Goal: Information Seeking & Learning: Learn about a topic

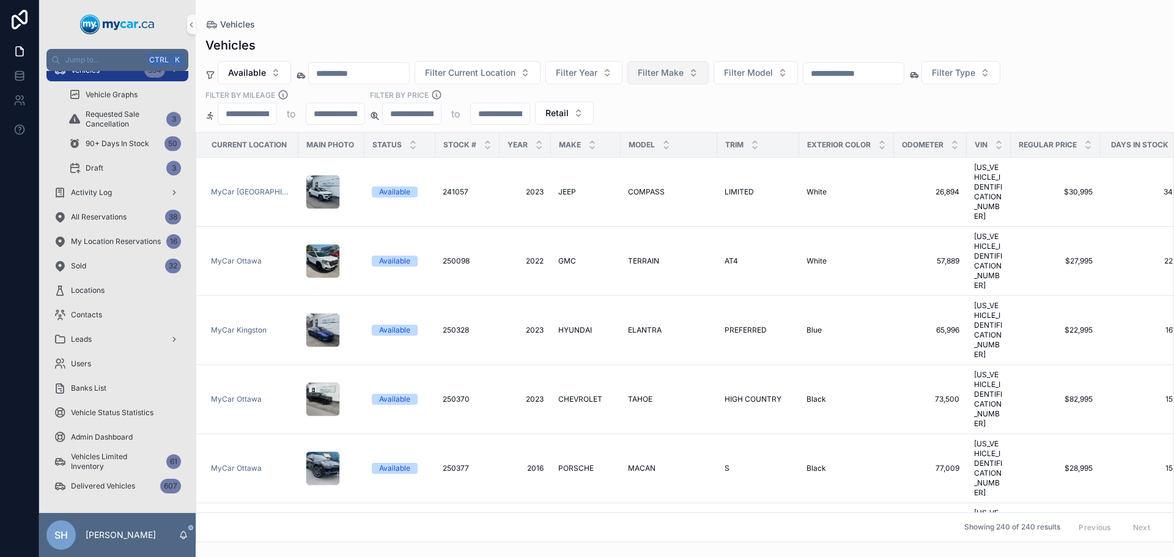
click at [679, 76] on span "Filter Make" at bounding box center [661, 73] width 46 height 12
type input "****"
click at [660, 35] on div "Vehicles Available Filter Current Location Filter Year Filter Make Filter Model…" at bounding box center [685, 285] width 978 height 513
click at [678, 72] on span "Filter Make" at bounding box center [661, 73] width 46 height 12
type input "****"
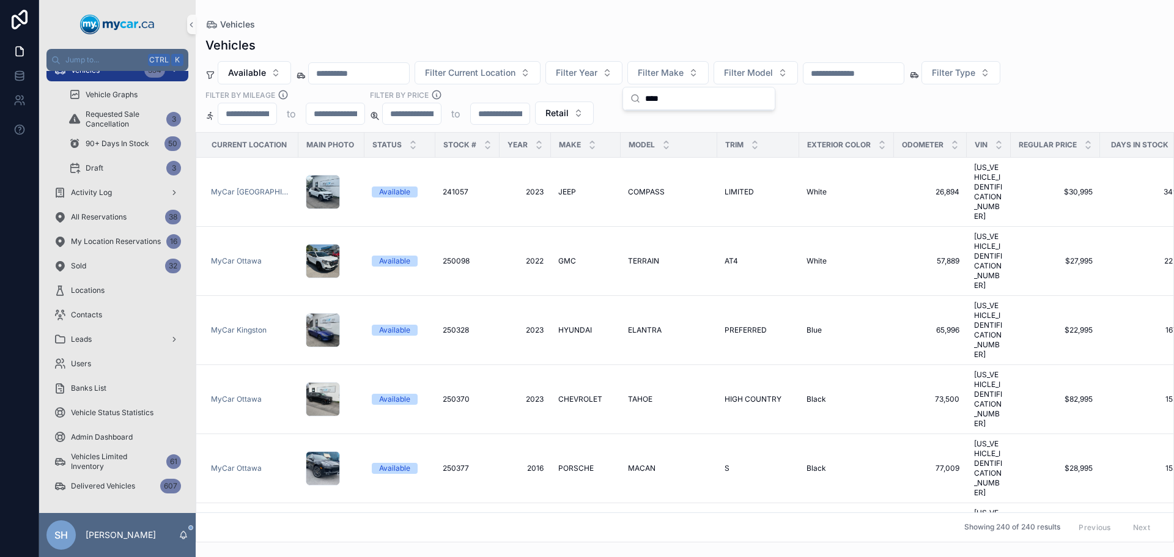
click at [589, 27] on div "Vehicles" at bounding box center [684, 25] width 959 height 10
click at [98, 73] on span "Vehicles" at bounding box center [85, 70] width 29 height 10
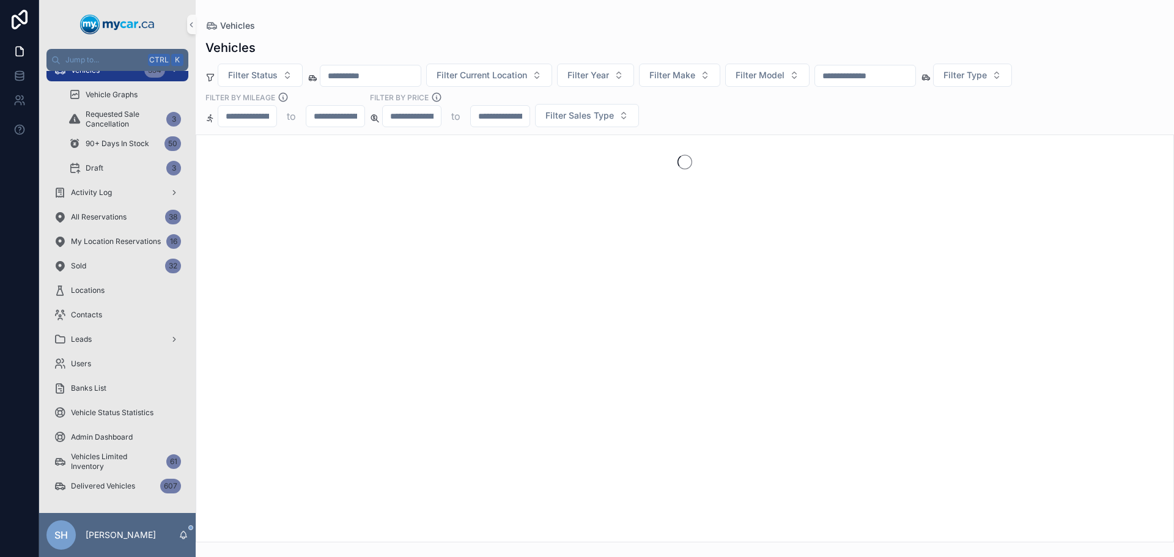
click at [430, 35] on div "Vehicles Filter Status Filter Current Location Filter Year Filter Make Filter M…" at bounding box center [685, 287] width 978 height 511
click at [695, 73] on span "Filter Make" at bounding box center [672, 75] width 46 height 12
type input "*"
click at [898, 75] on input "scrollable content" at bounding box center [865, 75] width 100 height 17
type input "***"
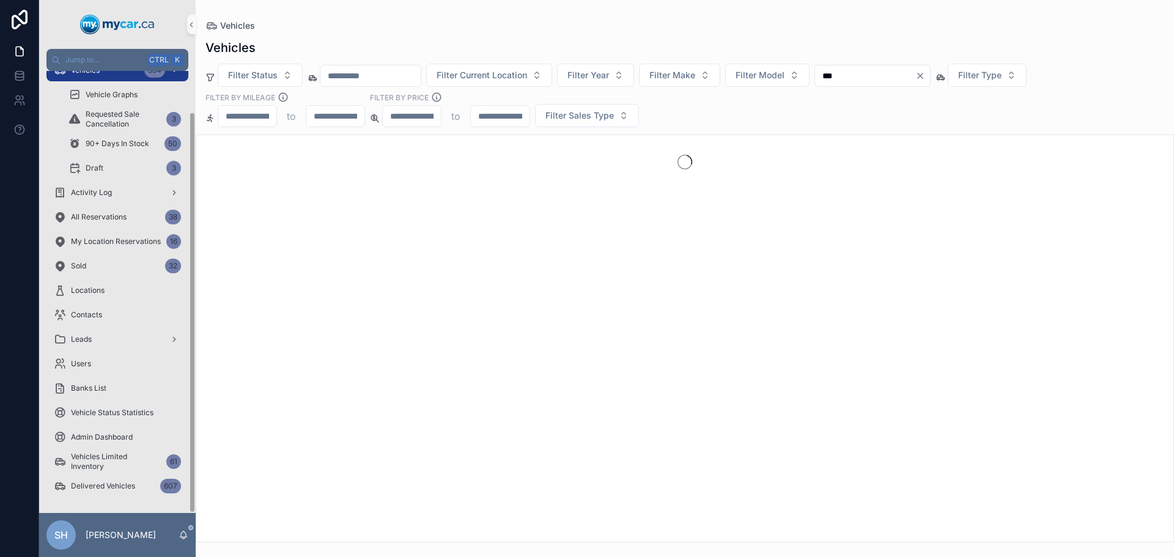
click at [103, 78] on div "Vehicles 354" at bounding box center [117, 71] width 127 height 20
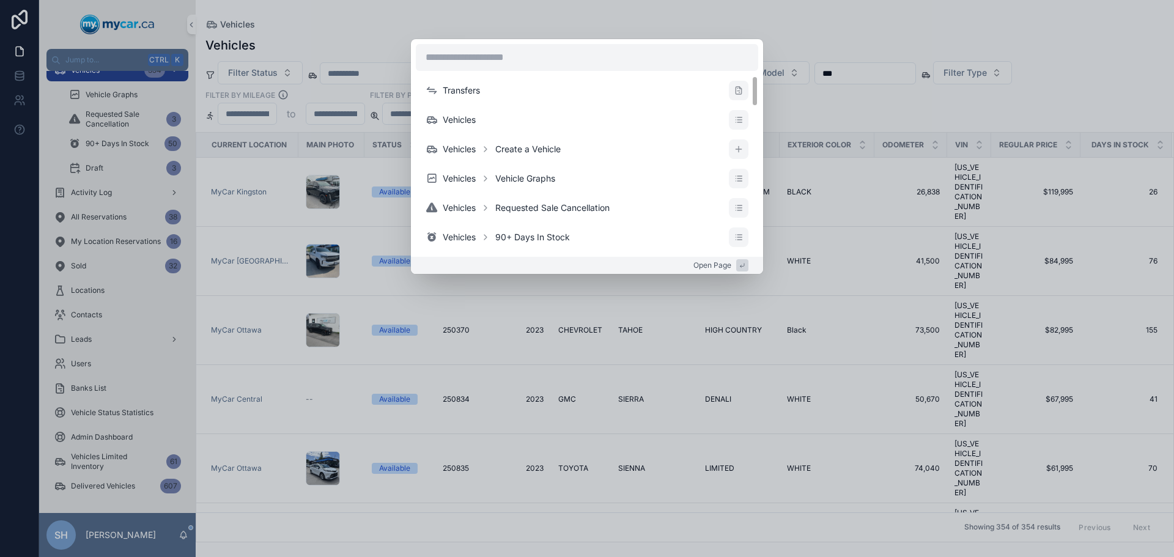
click at [898, 21] on div "Transfers Vehicles Vehicles Create a Vehicle Vehicles Vehicle Graphs Vehicles R…" at bounding box center [587, 278] width 1174 height 557
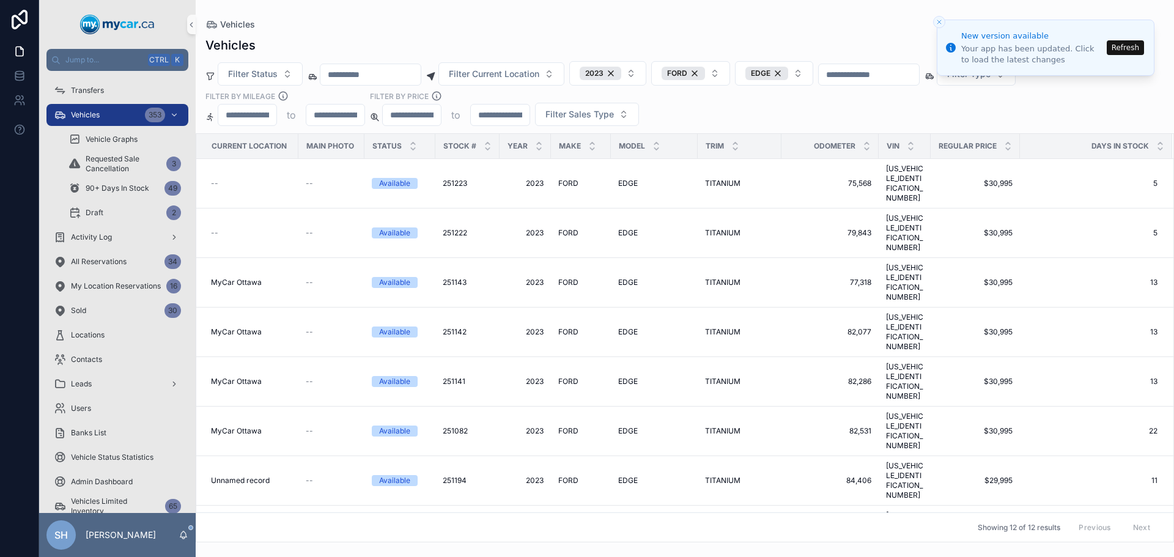
click at [1129, 46] on button "Refresh" at bounding box center [1125, 47] width 37 height 15
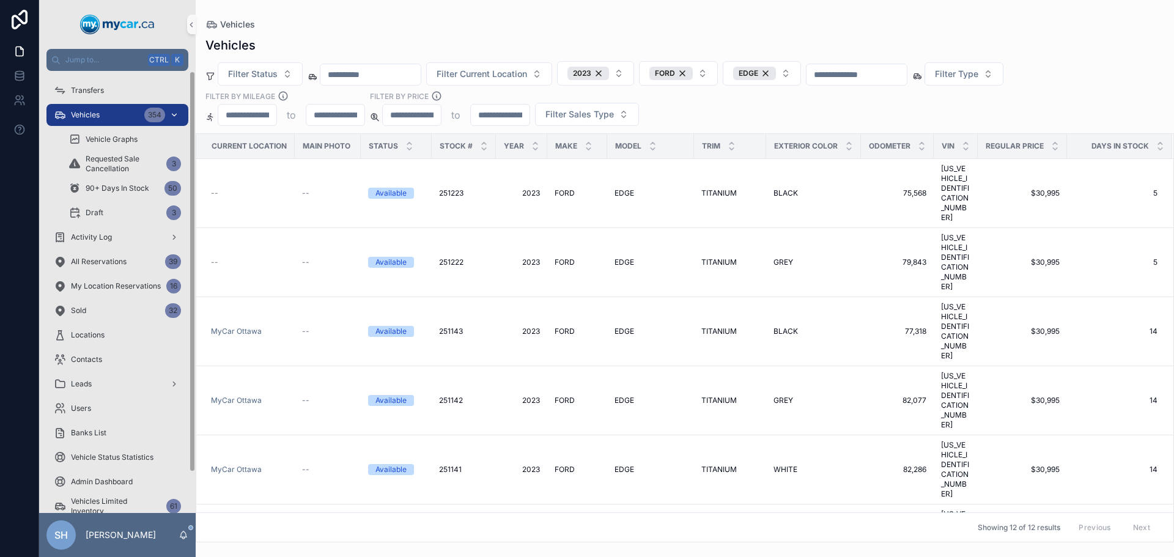
click at [111, 121] on div "Vehicles 354" at bounding box center [117, 115] width 127 height 20
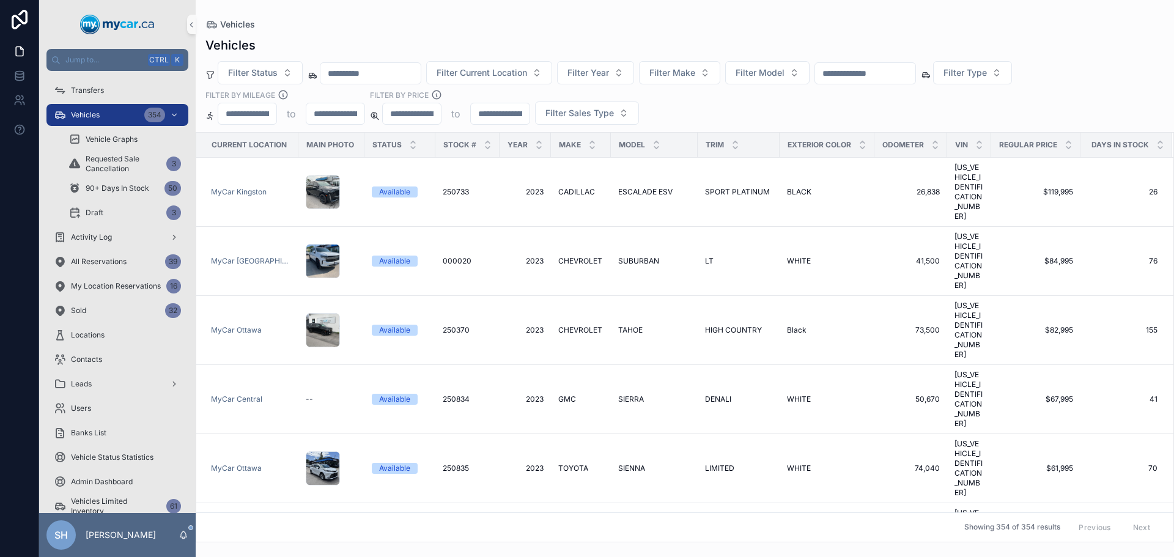
click at [891, 70] on input "scrollable content" at bounding box center [865, 73] width 100 height 17
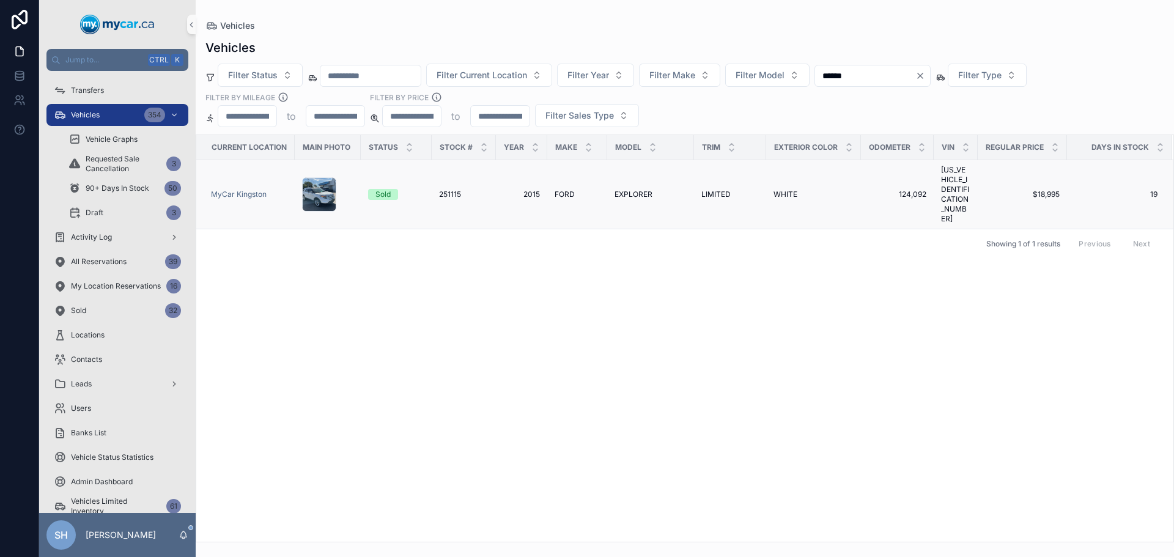
type input "******"
click at [716, 190] on span "LIMITED" at bounding box center [715, 195] width 29 height 10
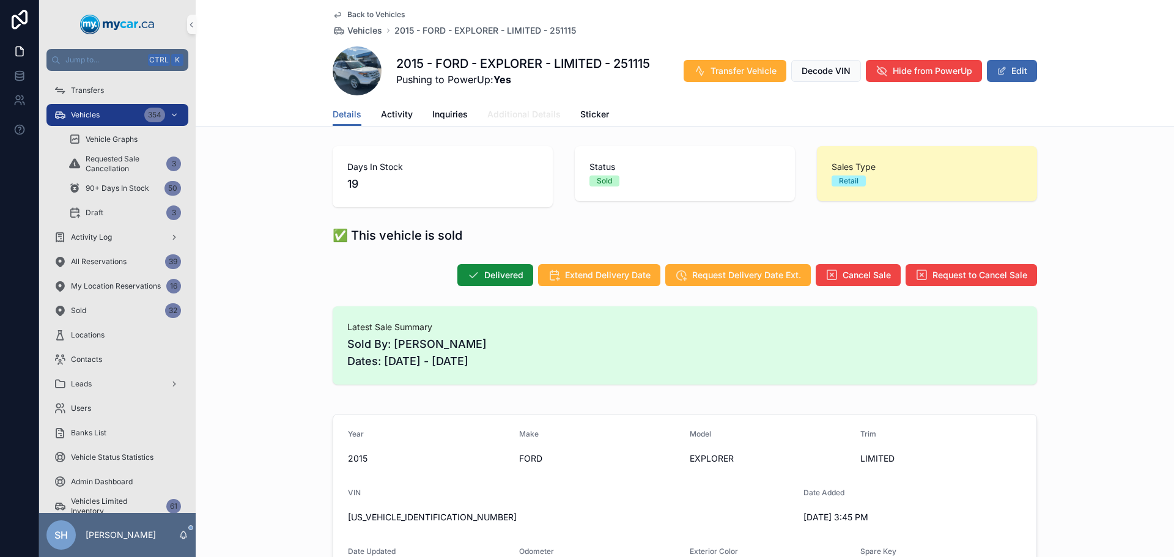
click at [525, 117] on span "Additional Details" at bounding box center [523, 114] width 73 height 12
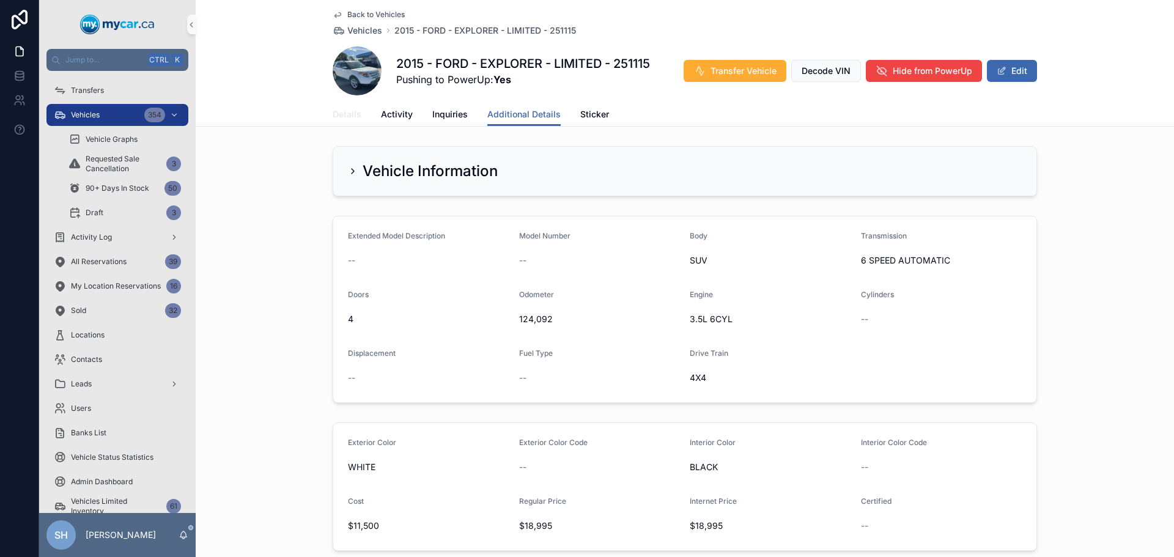
click at [340, 113] on span "Details" at bounding box center [347, 114] width 29 height 12
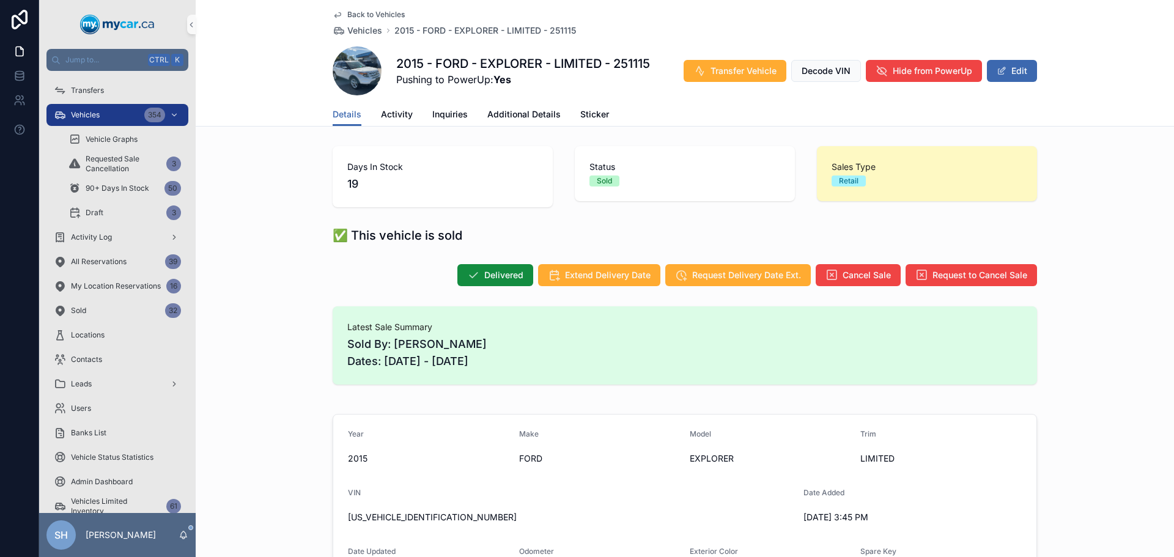
click at [254, 167] on div "Days In Stock 19 Status Sold Sales Type Retail" at bounding box center [685, 176] width 978 height 71
click at [111, 119] on div "Vehicles 354" at bounding box center [117, 115] width 127 height 20
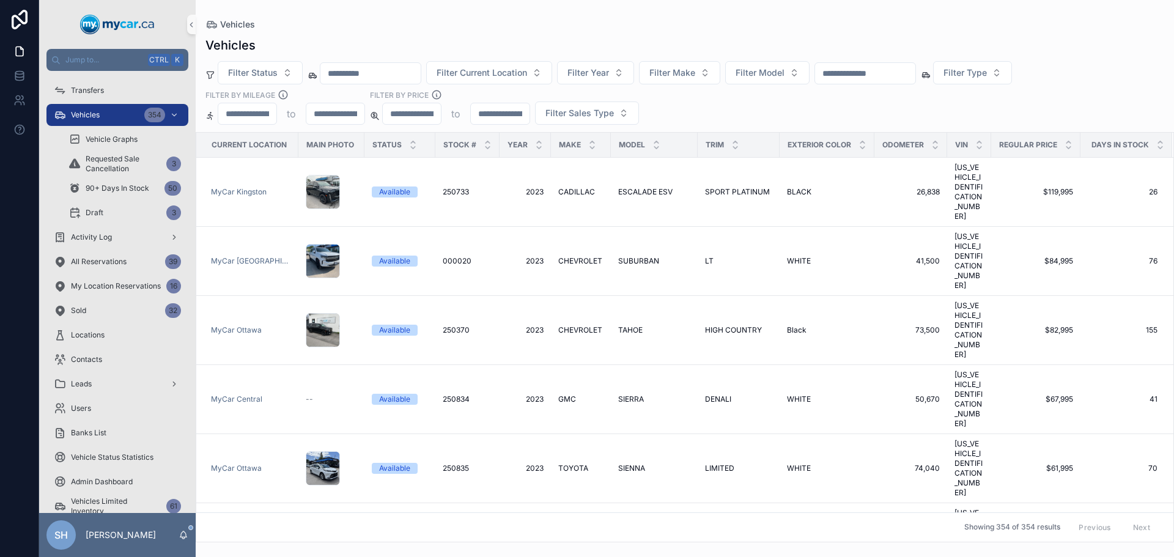
click at [581, 30] on div "Vehicles Filter Status Filter Current Location Filter Year Filter Make Filter M…" at bounding box center [685, 285] width 978 height 513
click at [581, 29] on div "Vehicles Filter Status Filter Current Location Filter Year Filter Make Filter M…" at bounding box center [685, 285] width 978 height 513
